Goal: Task Accomplishment & Management: Manage account settings

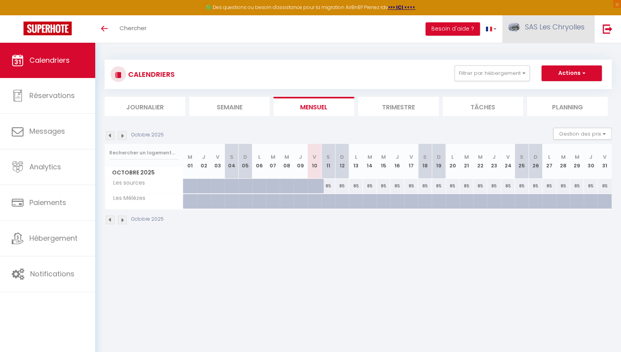
drag, startPoint x: 0, startPoint y: 0, endPoint x: 522, endPoint y: 41, distance: 523.6
click at [522, 41] on link "SAS Les Chryolles" at bounding box center [548, 28] width 92 height 27
click at [559, 54] on link "Paramètres" at bounding box center [563, 54] width 58 height 13
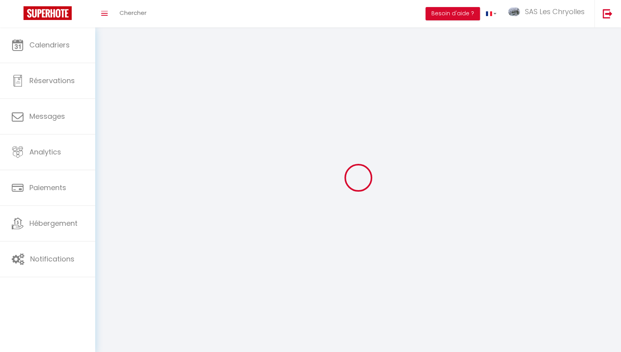
select select "28"
type input "BqQlsoxEIrzJf4J7L52bOtnta"
type input "htTCzBaz6uemD9OXwsda9cwBA"
type input "[URL][DOMAIN_NAME]"
select select "fr"
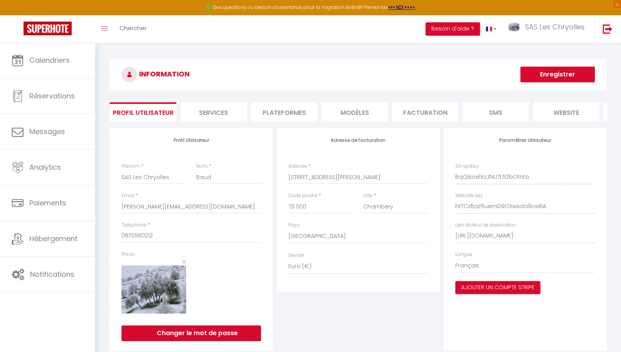
click at [209, 112] on li "Services" at bounding box center [213, 111] width 67 height 19
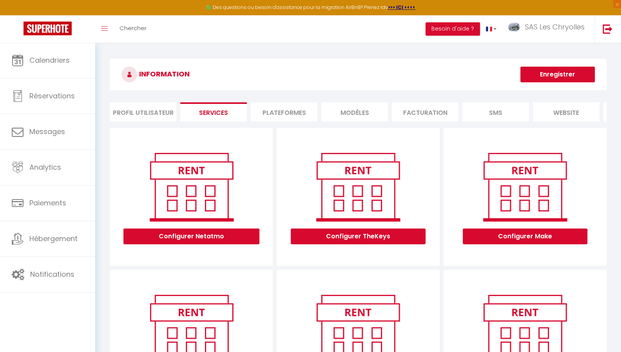
click at [277, 113] on li "Plateformes" at bounding box center [284, 111] width 67 height 19
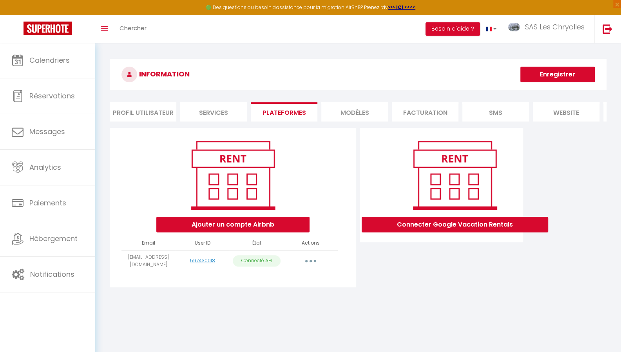
click at [312, 265] on button "button" at bounding box center [311, 261] width 22 height 13
click at [300, 213] on div "Ajouter un compte Airbnb" at bounding box center [232, 185] width 143 height 95
click at [357, 114] on li "MODÈLES" at bounding box center [354, 111] width 67 height 19
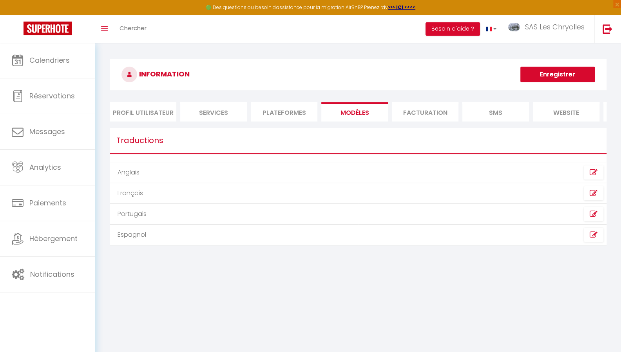
click at [422, 119] on li "Facturation" at bounding box center [425, 111] width 67 height 19
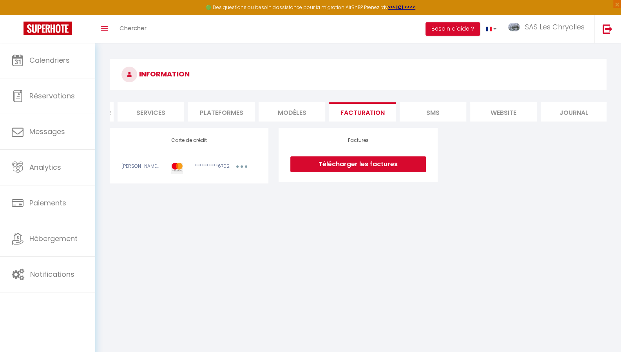
scroll to position [0, 67]
click at [575, 118] on li "Journal" at bounding box center [569, 111] width 67 height 19
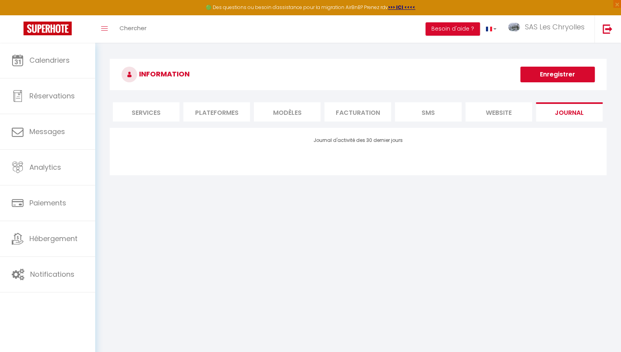
click at [291, 257] on body "🟢 Des questions ou besoin d'assistance pour la migration AirBnB? Prenez rdv >>>…" at bounding box center [310, 219] width 621 height 352
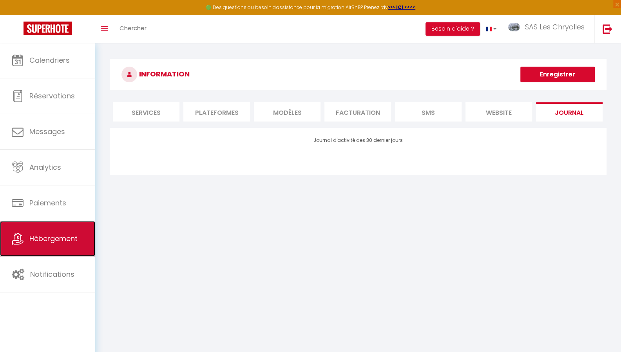
click at [45, 234] on span "Hébergement" at bounding box center [53, 239] width 48 height 10
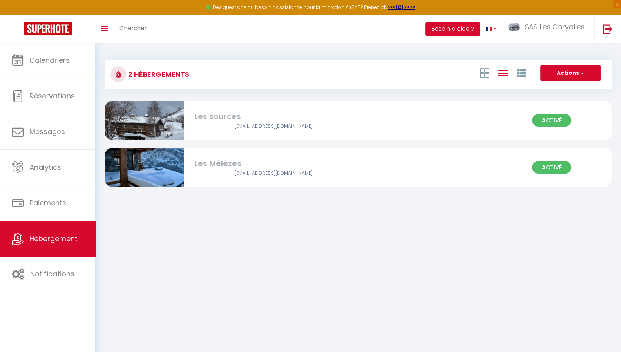
click at [150, 122] on img at bounding box center [145, 120] width 80 height 53
select select "3"
select select "2"
select select "1"
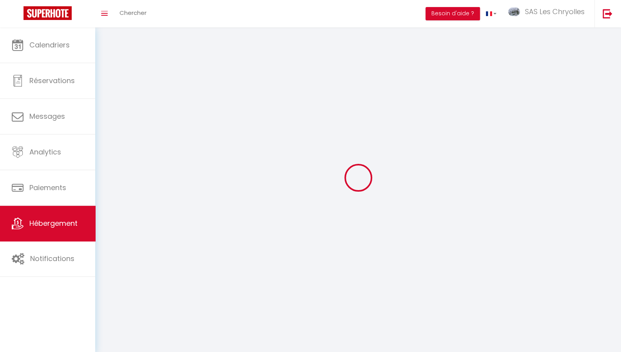
select select
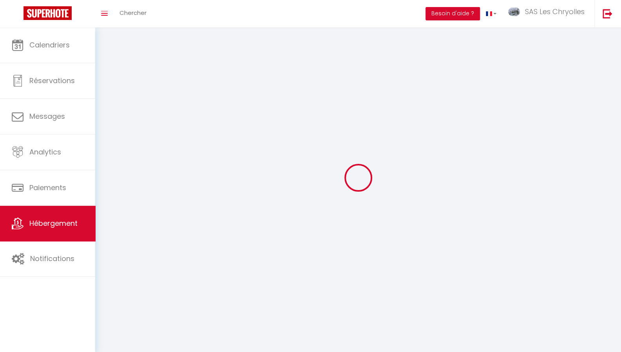
select select
checkbox input "false"
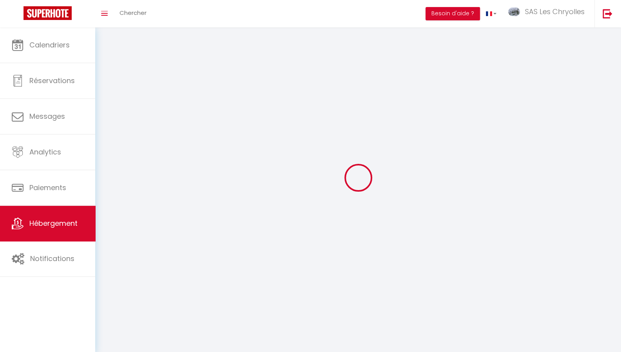
checkbox input "false"
select select
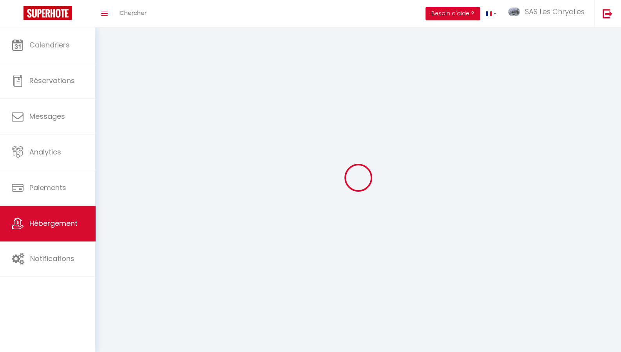
select select
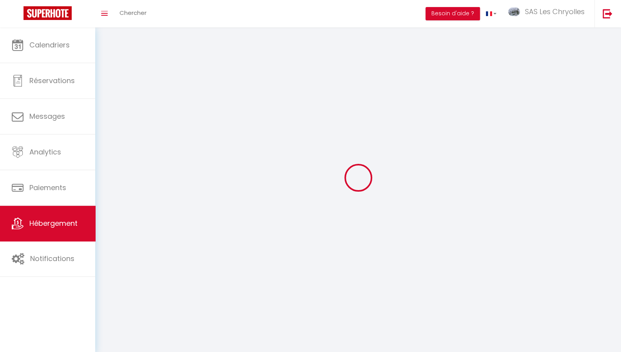
checkbox input "false"
select select
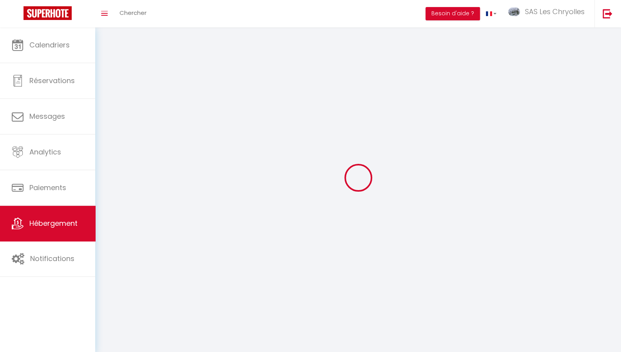
select select
select select "28"
select select
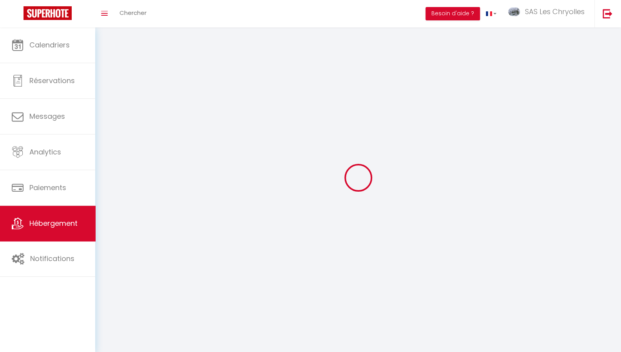
select select
checkbox input "false"
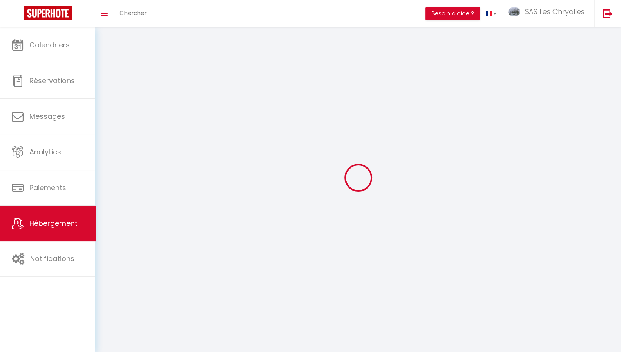
checkbox input "false"
select select
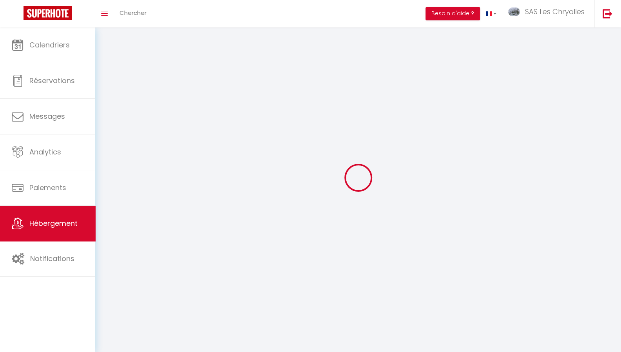
select select
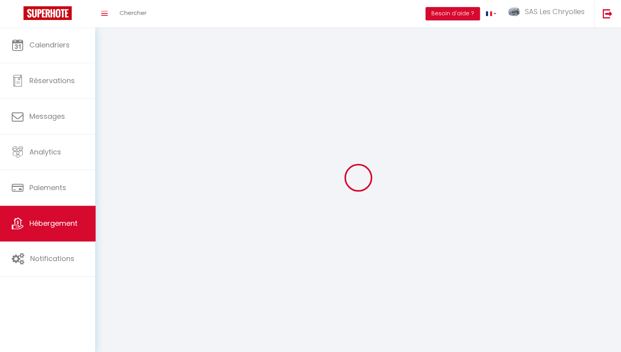
checkbox input "false"
select select
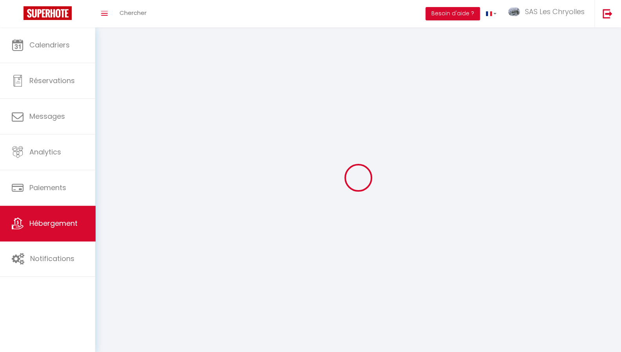
select select
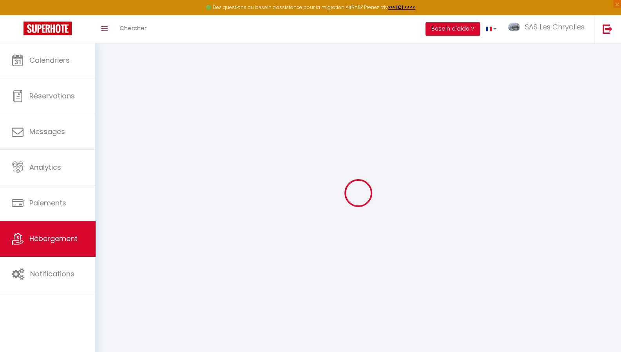
select select
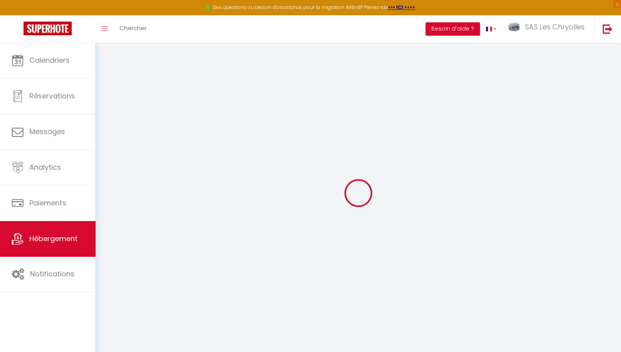
select select
checkbox input "false"
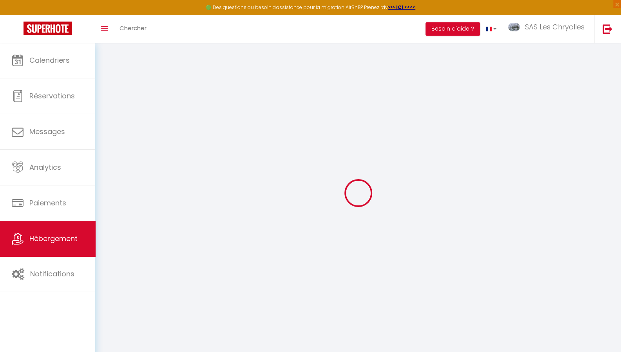
select select
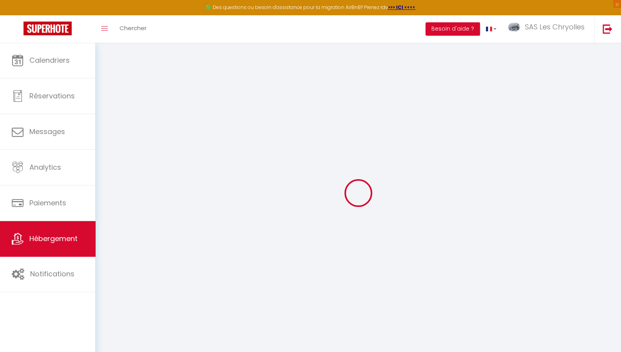
select select
checkbox input "false"
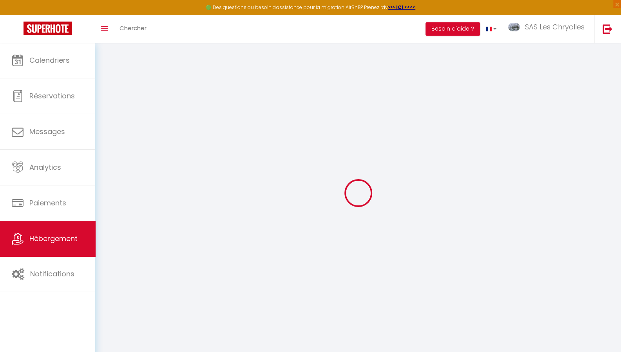
checkbox input "false"
select select
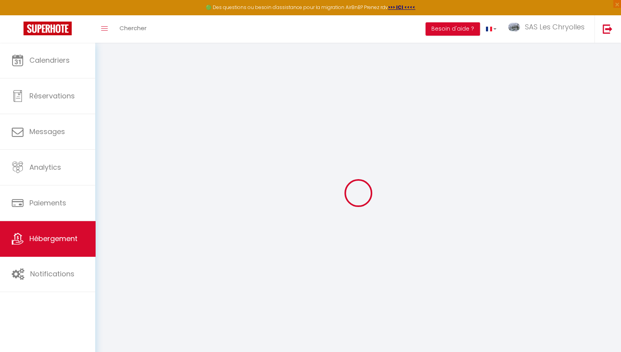
select select
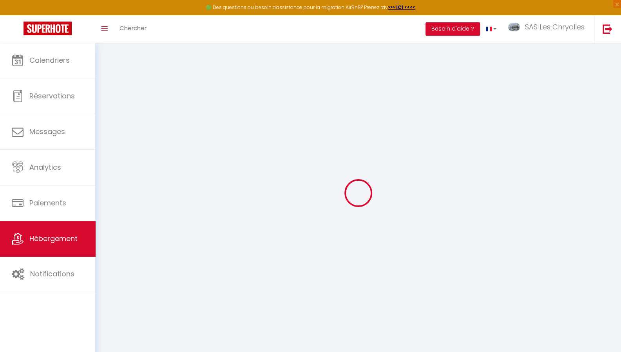
checkbox input "false"
select select
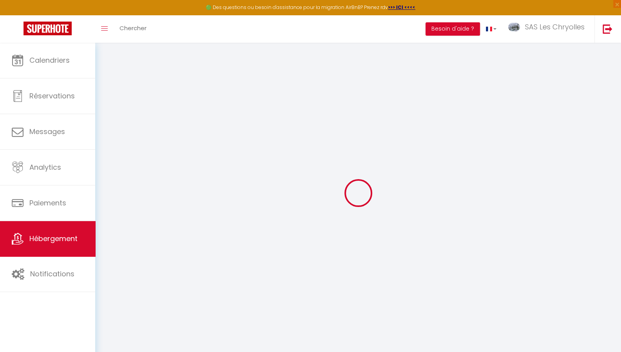
select select
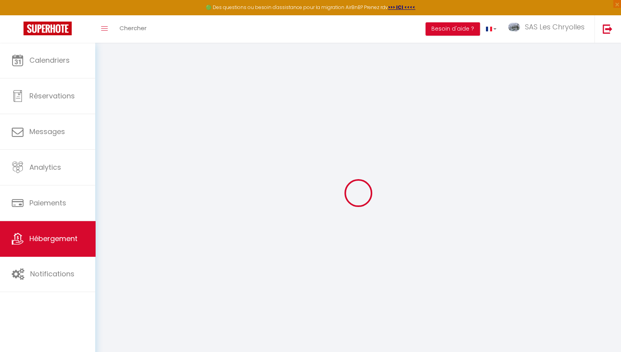
select select
checkbox input "false"
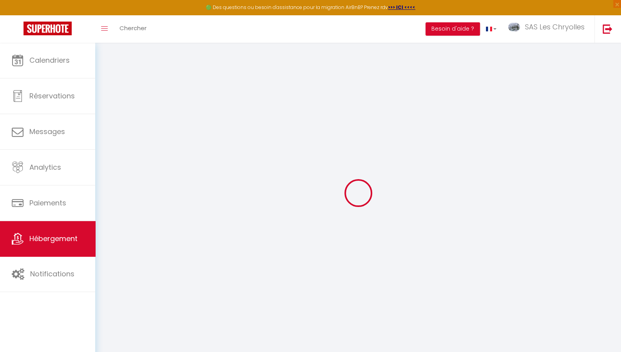
checkbox input "false"
select select
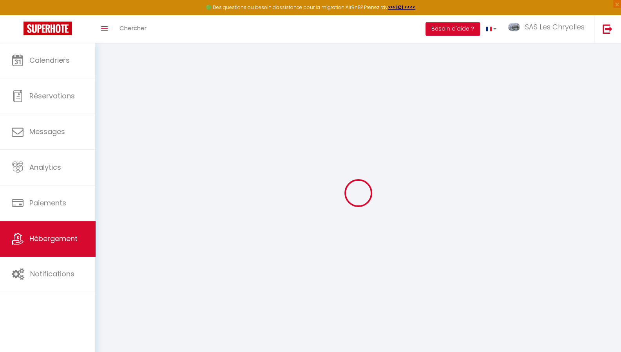
select select
checkbox input "false"
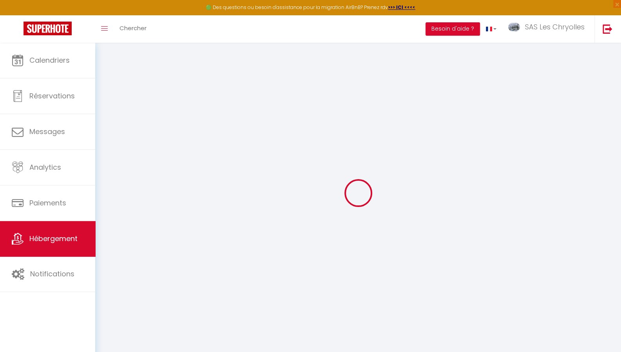
checkbox input "false"
select select
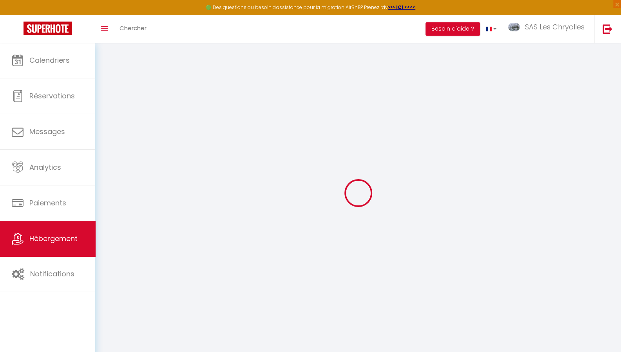
type input "Les sources"
type input "[PERSON_NAME]"
type input "Baud"
type input "[STREET_ADDRESS][PERSON_NAME]"
type input "73000"
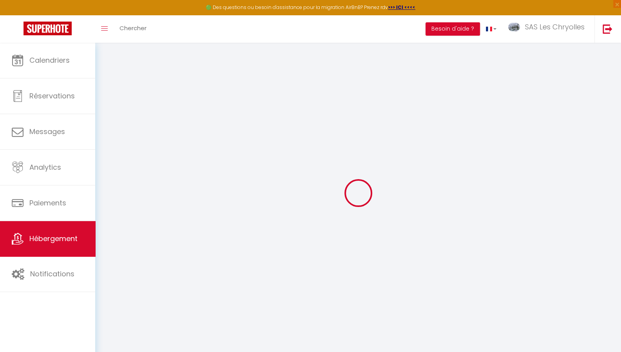
type input "Chambèry"
select select "18"
select select "5"
type input "304"
type input "180"
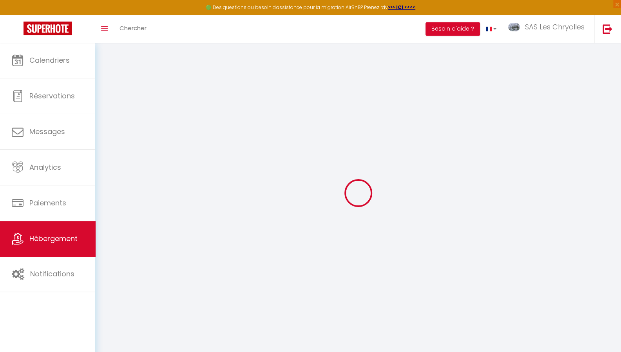
type input "1.10"
type input "300"
select select
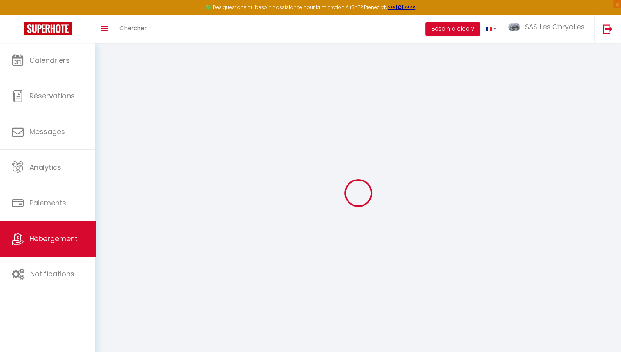
select select
type input "Anchical"
type input "73450"
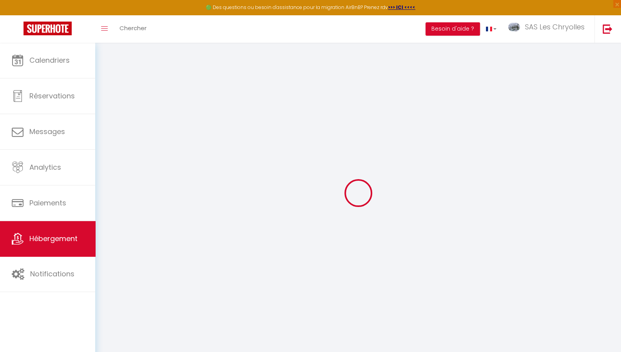
type input "Valmeinier"
type input "[PERSON_NAME][EMAIL_ADDRESS][DOMAIN_NAME]"
select select
checkbox input "false"
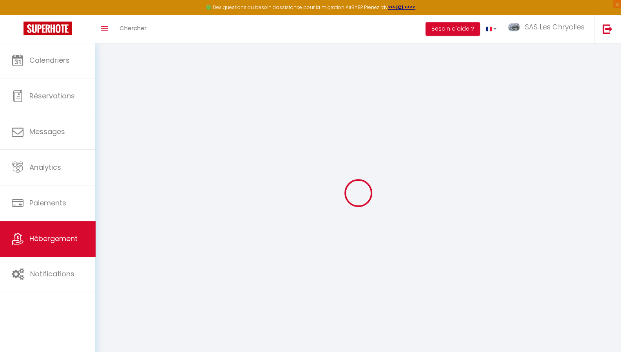
checkbox input "false"
select select
type input "0"
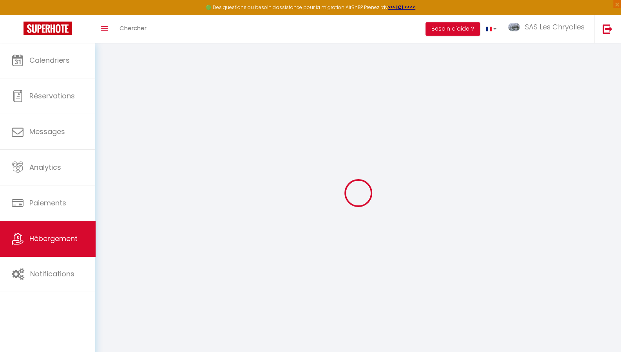
type input "0"
select select
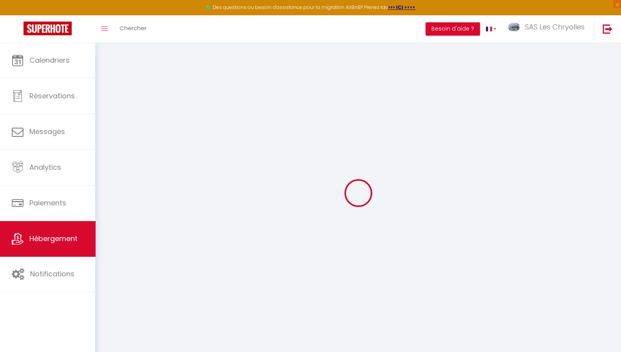
select select
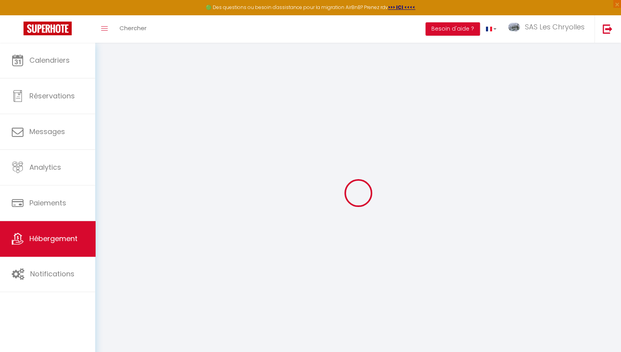
checkbox input "false"
select select
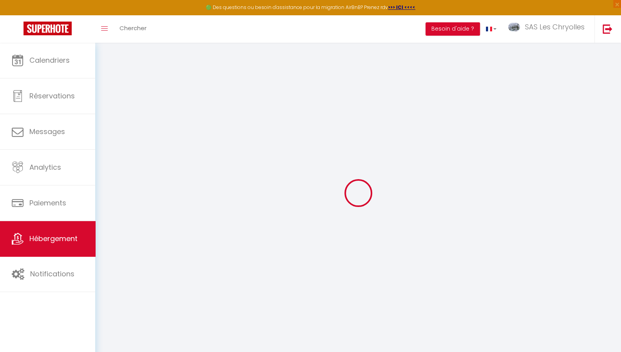
select select
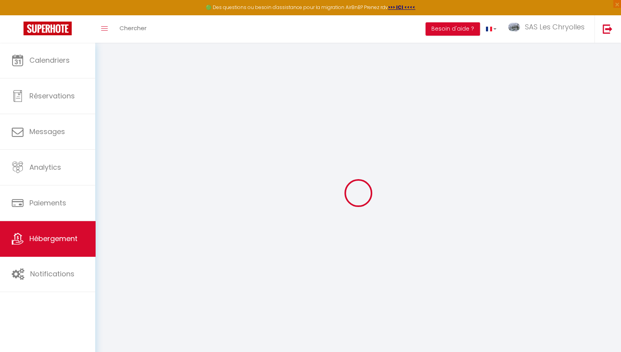
select select
checkbox input "false"
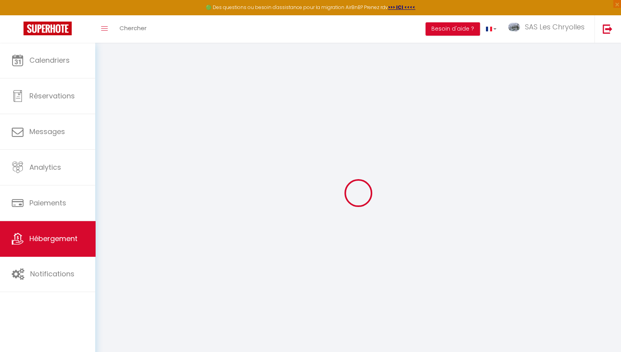
select select
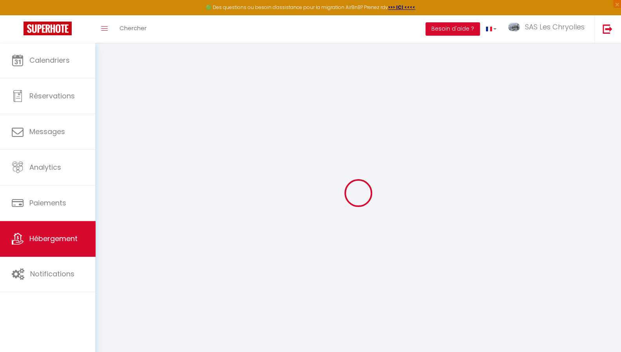
select select
checkbox input "false"
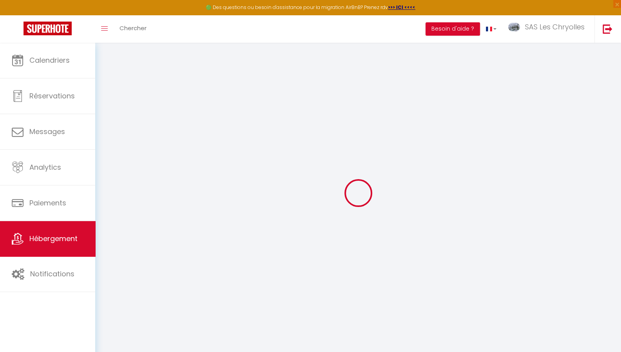
checkbox input "false"
select select
checkbox input "false"
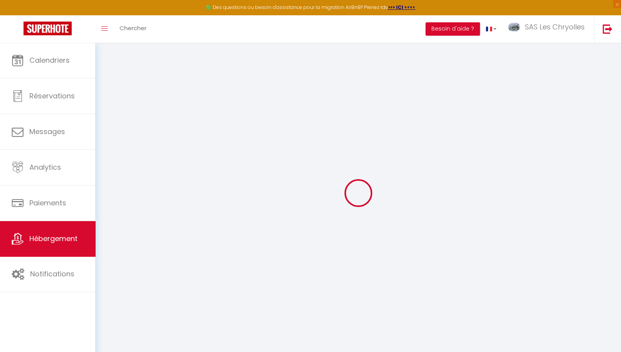
checkbox input "false"
select select "15:00"
select select
select select "10:00"
select select "30"
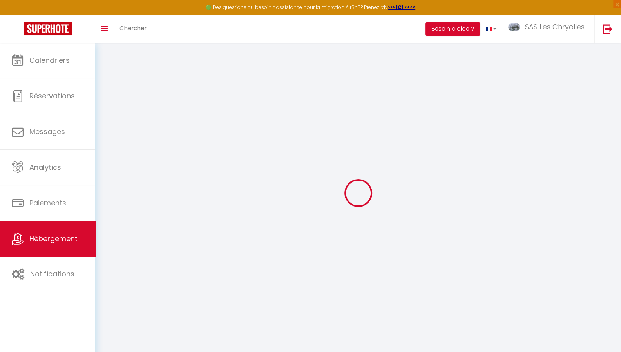
select select "30"
select select "01:00"
select select
checkbox input "false"
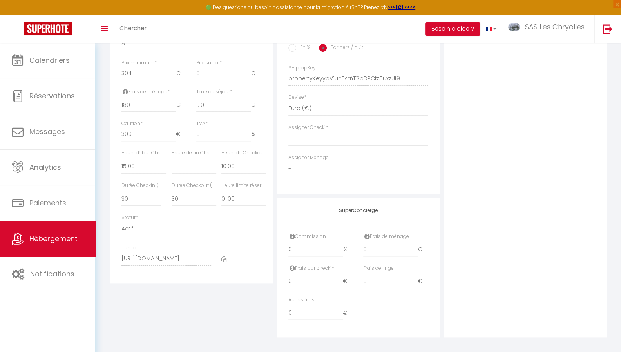
scroll to position [344, 0]
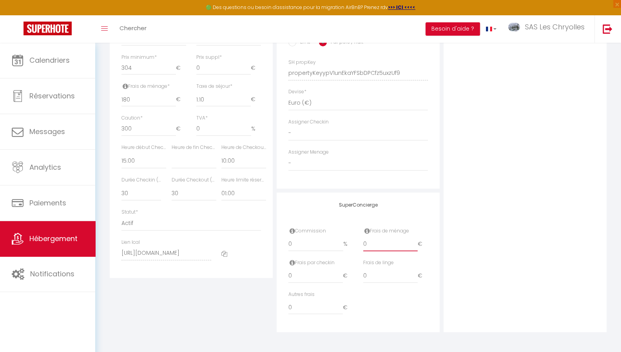
click at [379, 242] on input "0" at bounding box center [390, 244] width 54 height 14
click at [385, 245] on input "0180" at bounding box center [390, 244] width 54 height 14
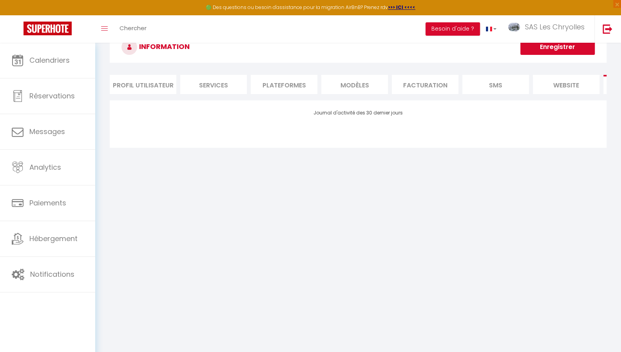
scroll to position [43, 0]
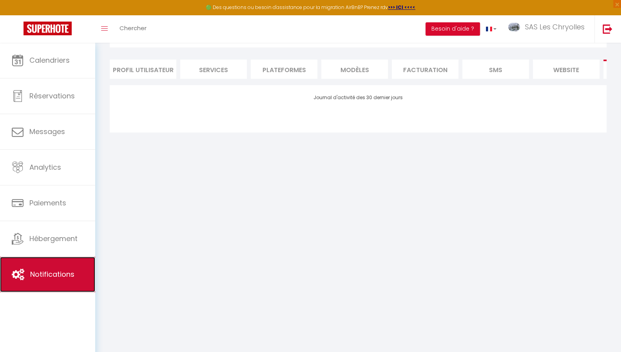
click at [50, 269] on span "Notifications" at bounding box center [52, 274] width 44 height 10
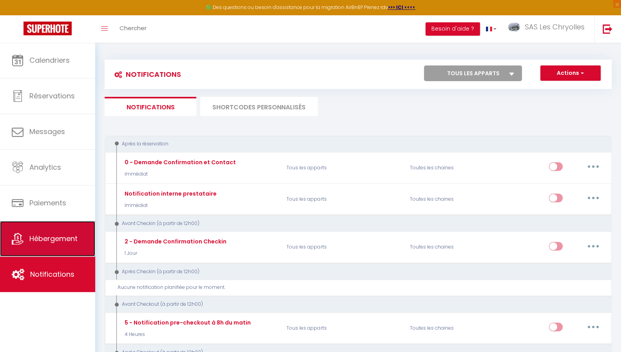
click at [59, 251] on link "Hébergement" at bounding box center [47, 238] width 95 height 35
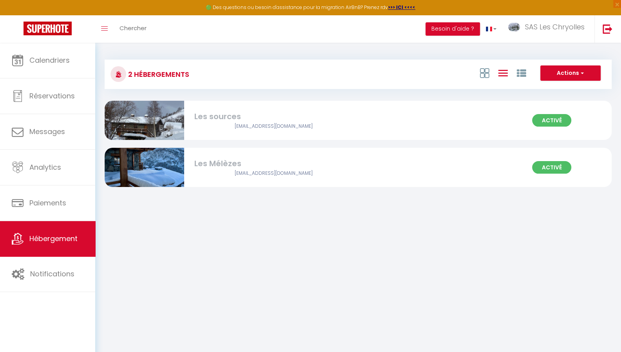
click at [125, 124] on img at bounding box center [145, 120] width 80 height 53
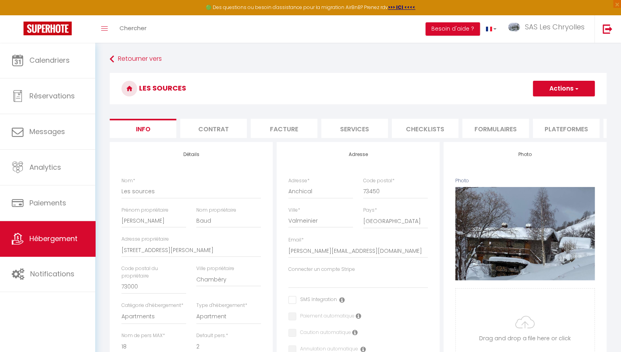
click at [225, 102] on h3 "Les sources" at bounding box center [358, 88] width 497 height 31
click at [579, 89] on button "Actions" at bounding box center [564, 89] width 62 height 16
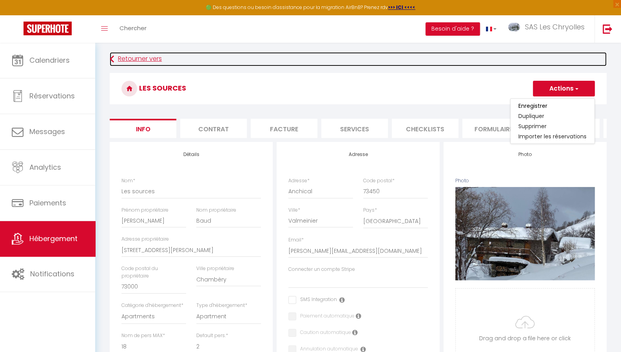
click at [403, 65] on link "Retourner vers" at bounding box center [358, 59] width 497 height 14
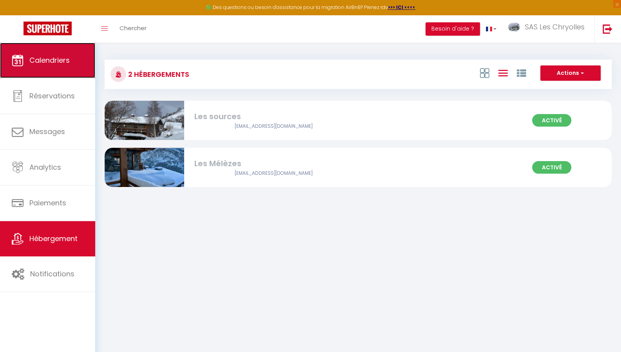
click at [43, 60] on span "Calendriers" at bounding box center [49, 60] width 40 height 10
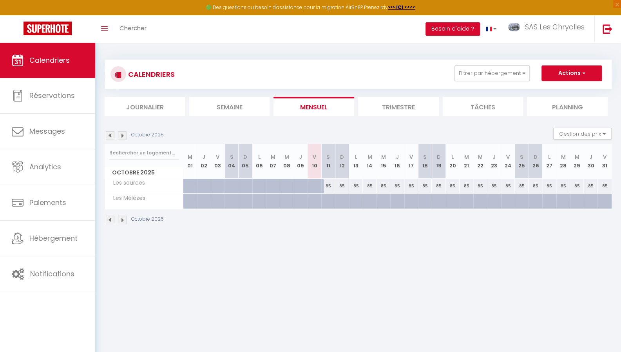
click at [496, 105] on li "Tâches" at bounding box center [483, 106] width 81 height 19
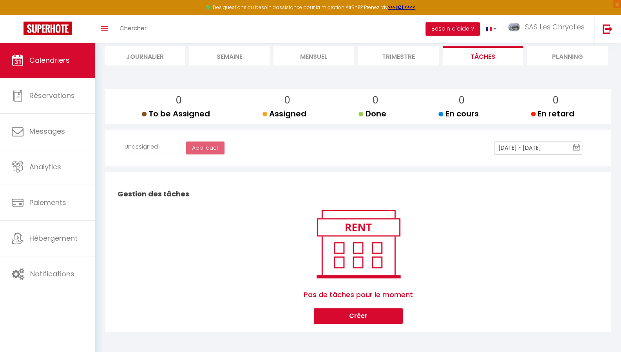
scroll to position [51, 0]
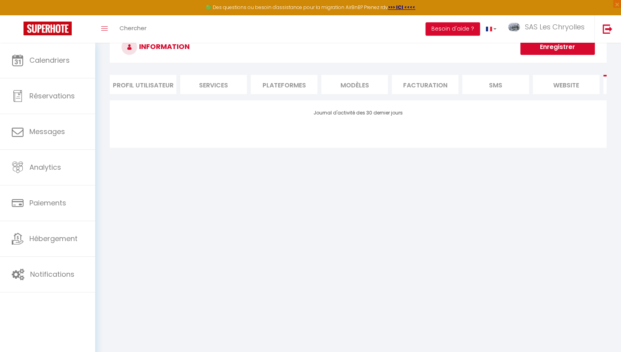
scroll to position [43, 0]
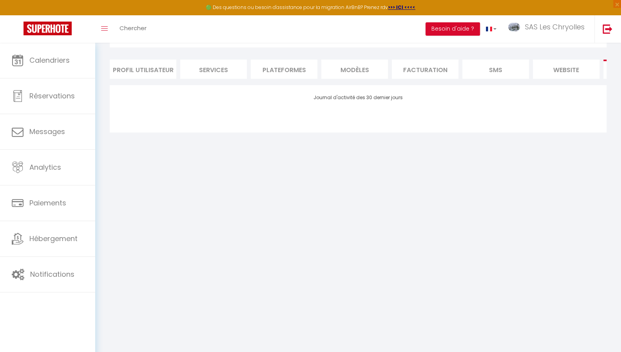
click at [148, 71] on li "Profil Utilisateur" at bounding box center [143, 69] width 67 height 19
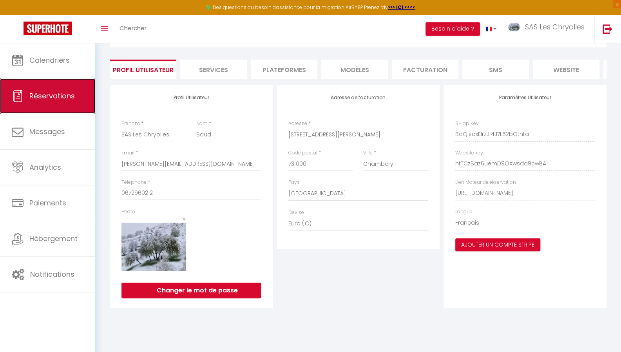
click at [58, 100] on span "Réservations" at bounding box center [51, 96] width 45 height 10
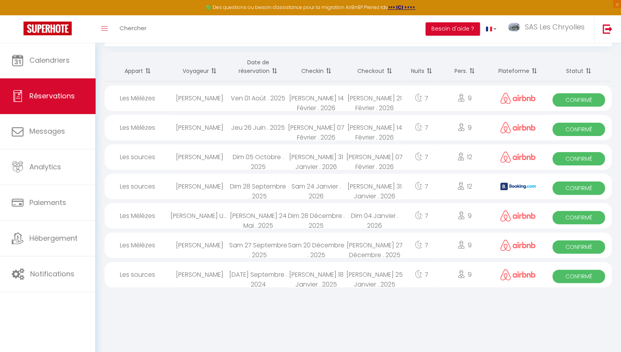
scroll to position [43, 0]
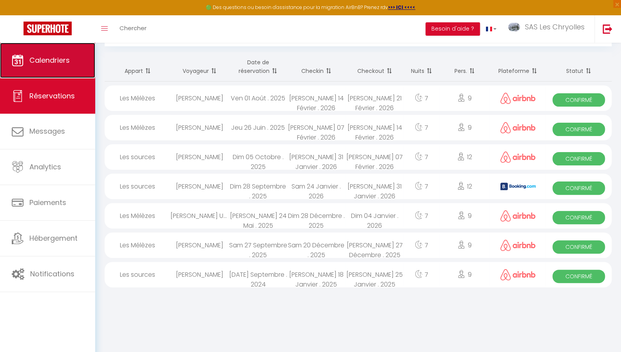
click at [47, 55] on span "Calendriers" at bounding box center [49, 60] width 40 height 10
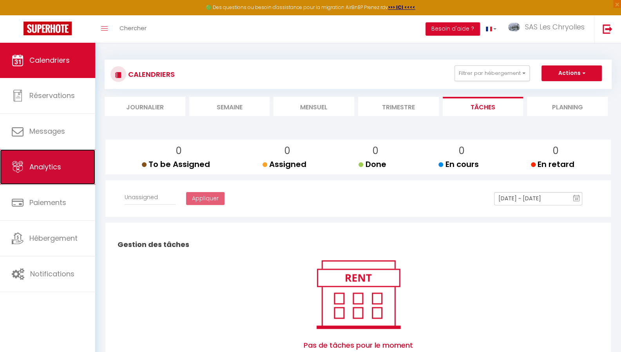
click at [48, 170] on span "Analytics" at bounding box center [45, 167] width 32 height 10
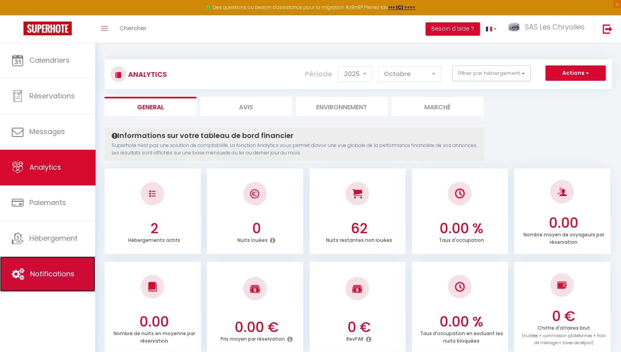
click at [53, 275] on span "Notifications" at bounding box center [52, 274] width 44 height 10
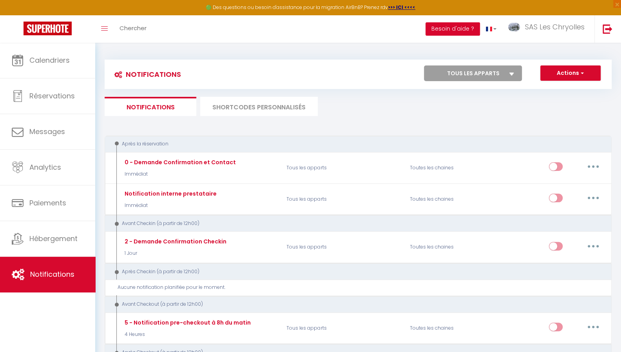
click at [471, 29] on button "Besoin d'aide ?" at bounding box center [453, 28] width 54 height 13
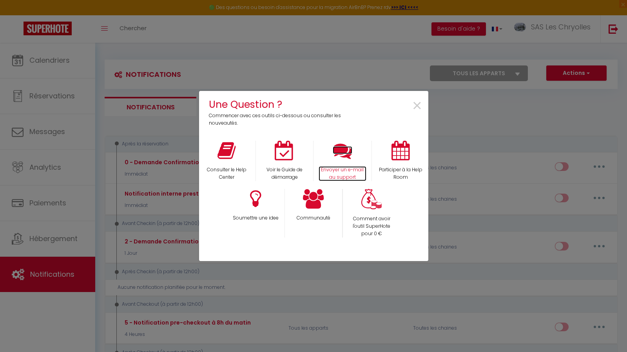
click at [347, 174] on p "Envoyer un e-mail au support" at bounding box center [343, 173] width 48 height 15
